Goal: Transaction & Acquisition: Obtain resource

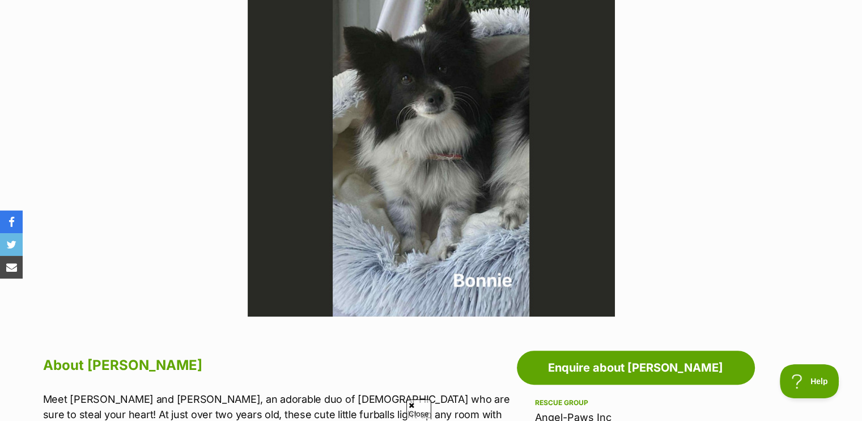
scroll to position [283, 0]
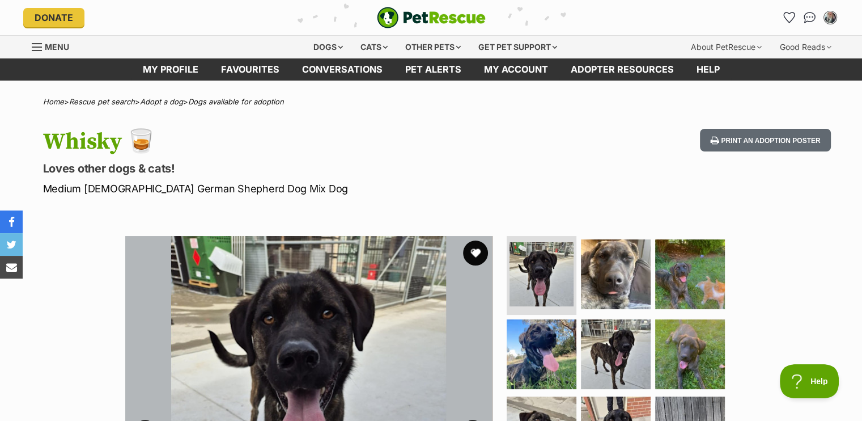
click at [474, 252] on button "favourite" at bounding box center [475, 252] width 25 height 25
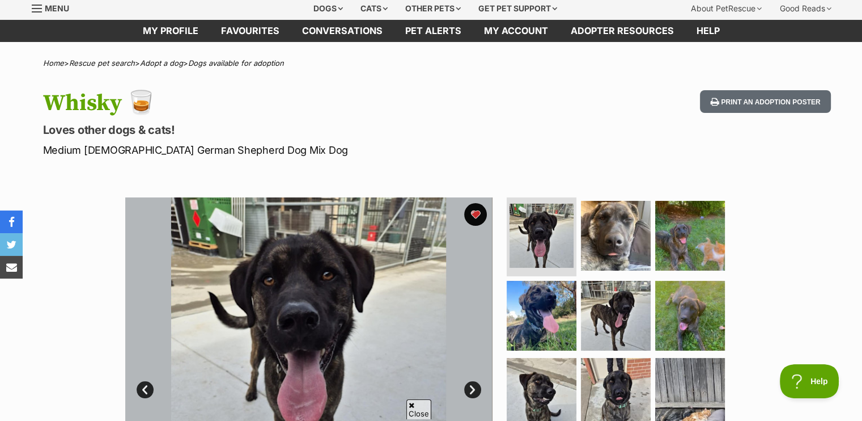
scroll to position [170, 0]
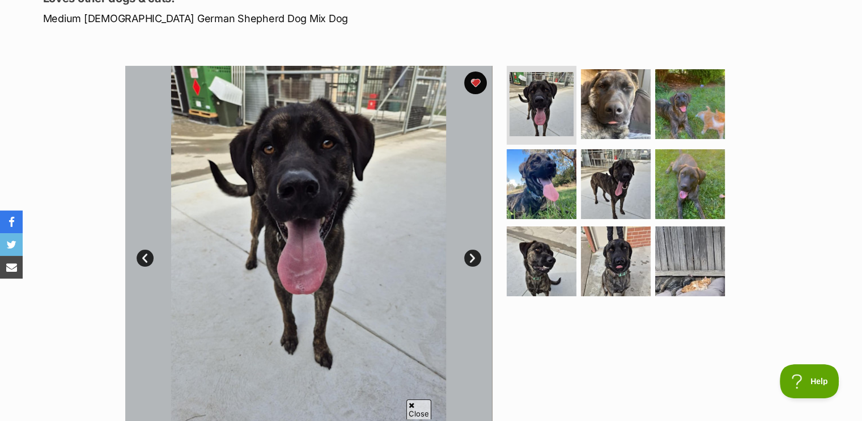
click at [473, 253] on link "Next" at bounding box center [472, 257] width 17 height 17
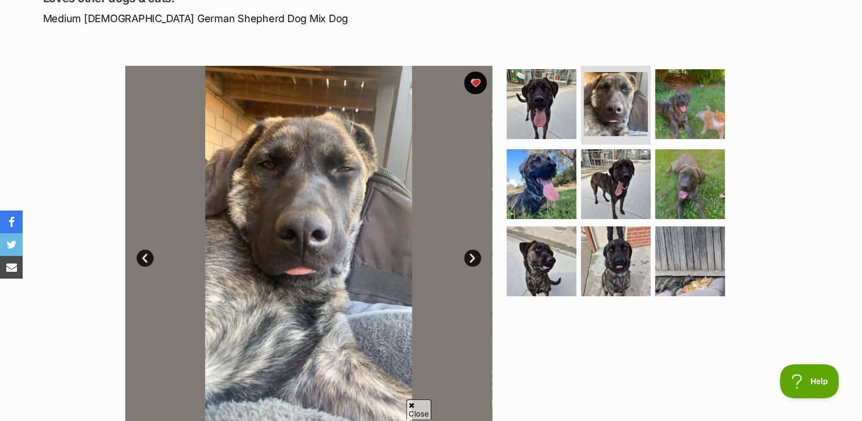
click at [473, 253] on link "Next" at bounding box center [472, 257] width 17 height 17
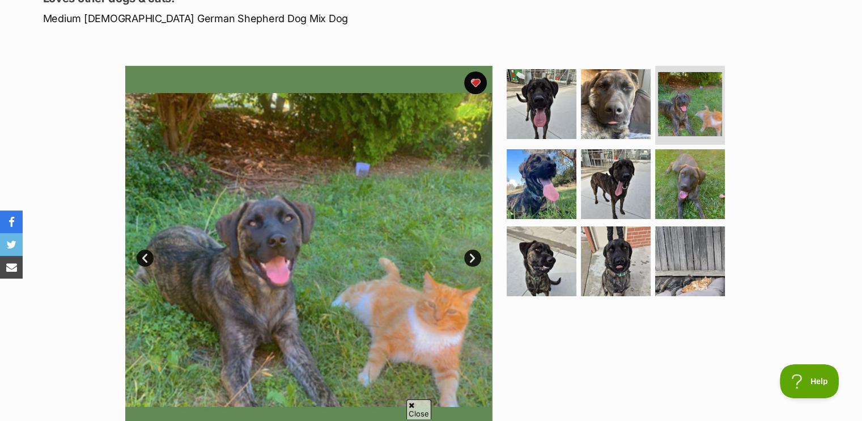
click at [473, 253] on link "Next" at bounding box center [472, 257] width 17 height 17
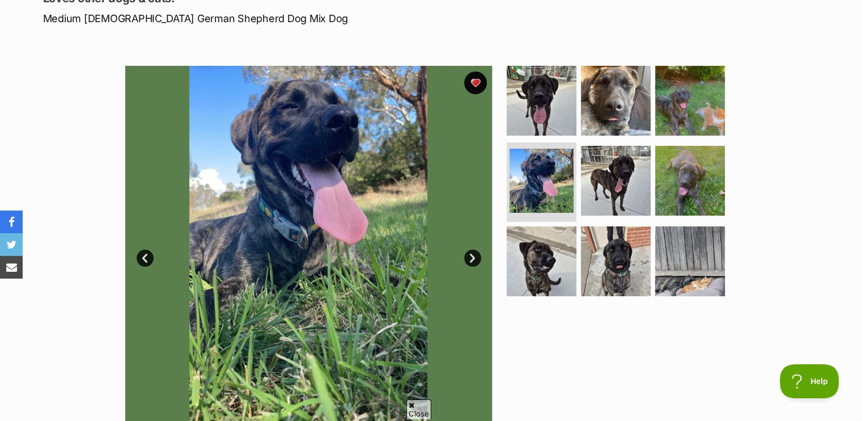
click at [474, 253] on link "Next" at bounding box center [472, 257] width 17 height 17
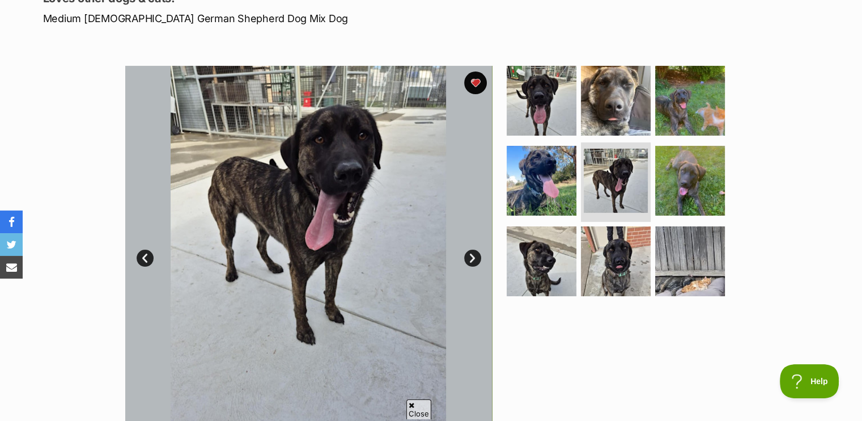
click at [474, 254] on link "Next" at bounding box center [472, 257] width 17 height 17
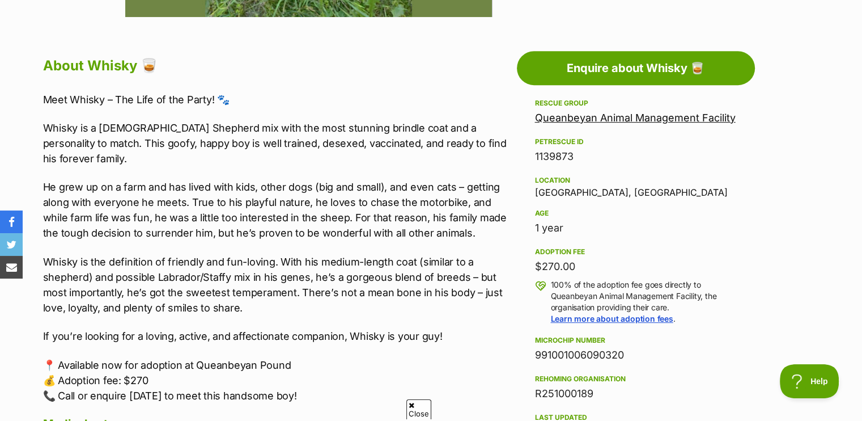
scroll to position [624, 0]
